Goal: Task Accomplishment & Management: Manage account settings

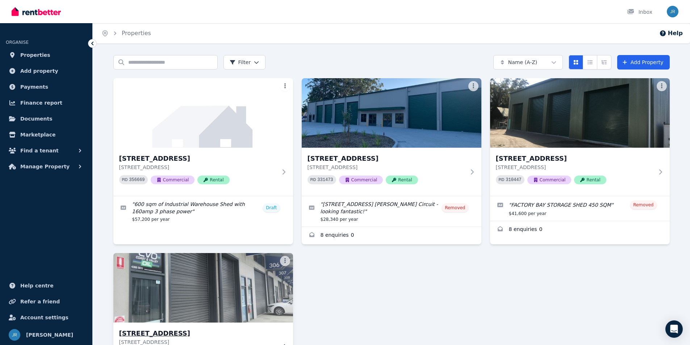
click at [242, 282] on img at bounding box center [203, 287] width 189 height 73
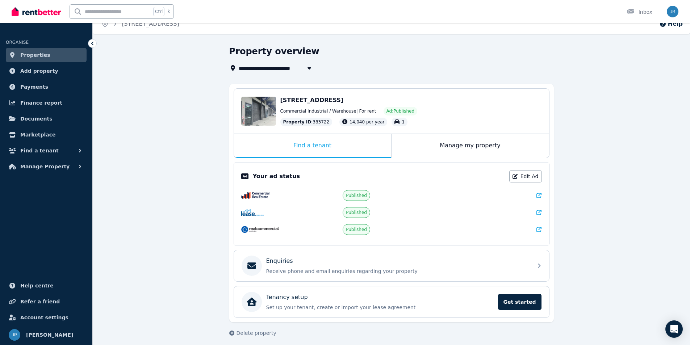
scroll to position [14, 0]
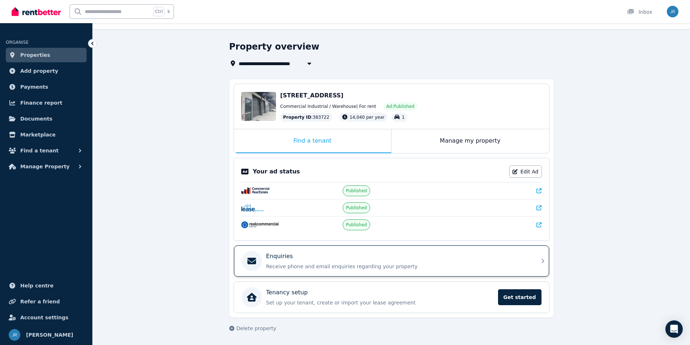
click at [436, 255] on div "Enquiries" at bounding box center [397, 256] width 262 height 9
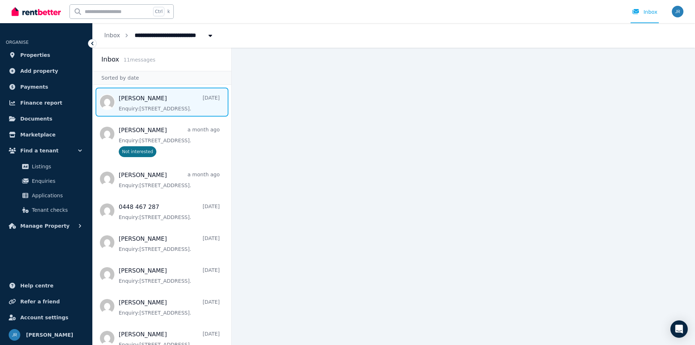
click at [157, 101] on span "Message list" at bounding box center [162, 102] width 139 height 29
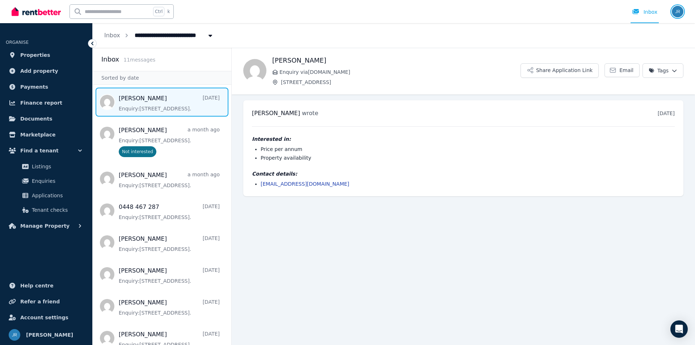
click at [679, 9] on img "button" at bounding box center [678, 12] width 12 height 12
click at [49, 85] on link "Payments" at bounding box center [46, 87] width 81 height 14
